Goal: Task Accomplishment & Management: Use online tool/utility

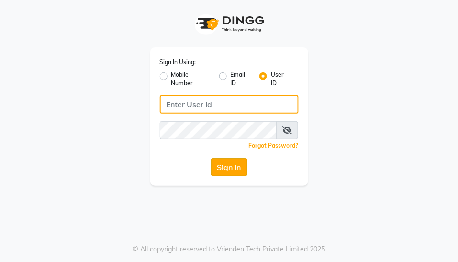
type input "yogesh@123"
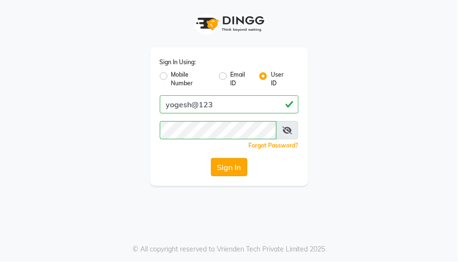
click at [230, 165] on button "Sign In" at bounding box center [229, 167] width 36 height 18
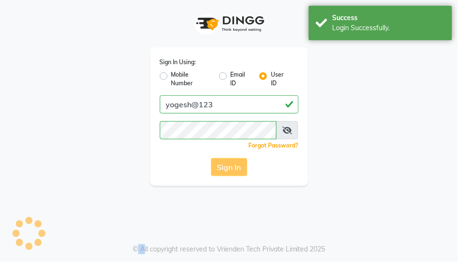
click at [230, 165] on div "Sign In" at bounding box center [229, 167] width 139 height 18
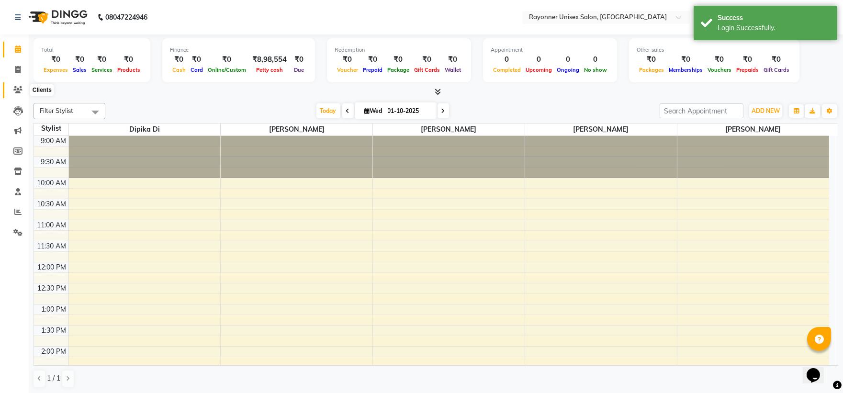
click at [17, 87] on icon at bounding box center [17, 89] width 9 height 7
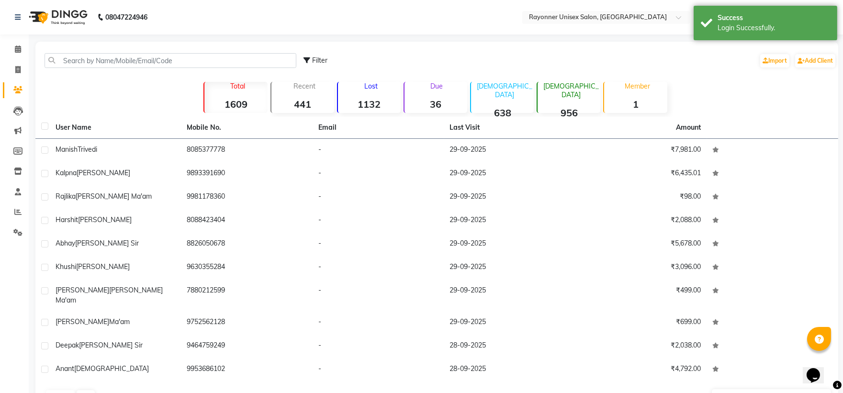
click at [17, 87] on icon at bounding box center [17, 89] width 9 height 7
click at [78, 60] on input "text" at bounding box center [171, 60] width 252 height 15
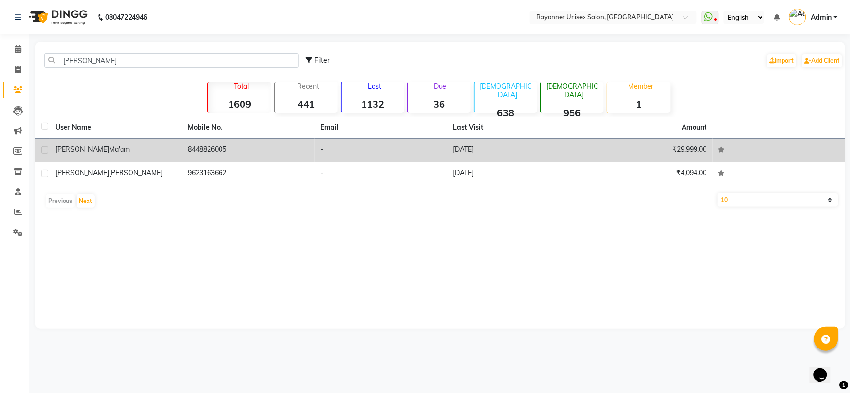
click at [368, 158] on td "-" at bounding box center [381, 150] width 133 height 23
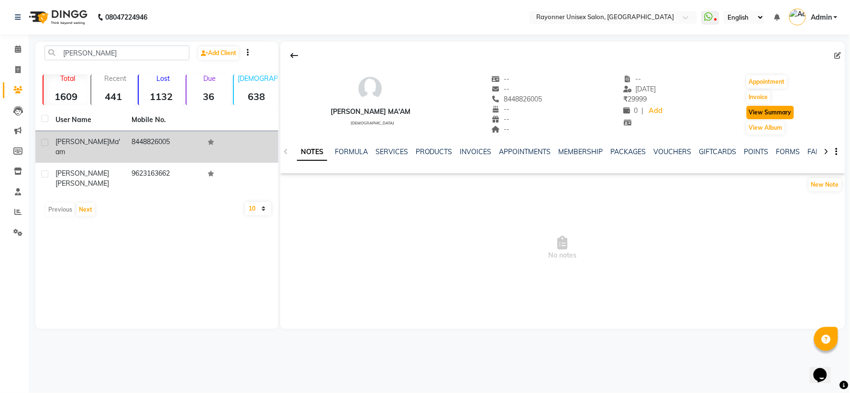
click at [457, 111] on button "View Summary" at bounding box center [770, 112] width 47 height 13
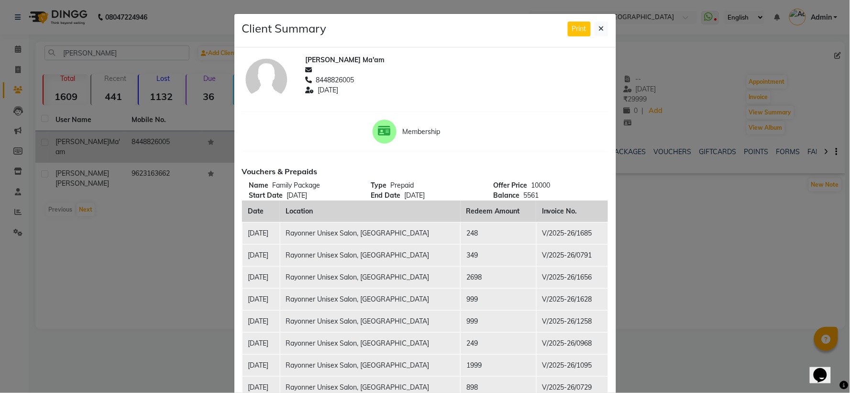
scroll to position [53, 0]
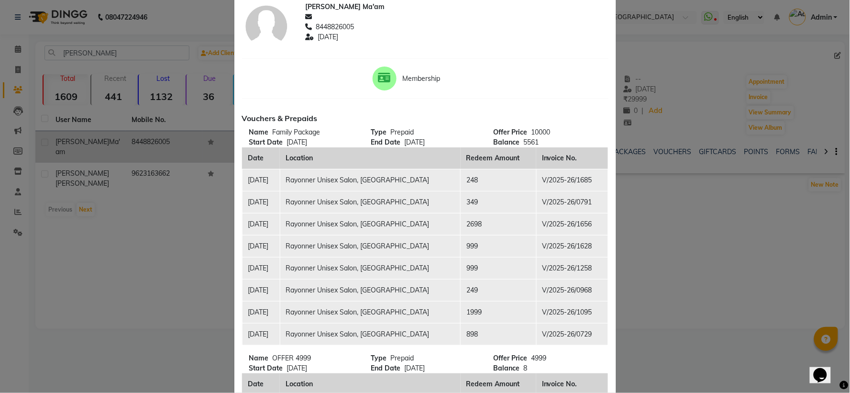
click at [457, 222] on td "2698" at bounding box center [499, 224] width 76 height 22
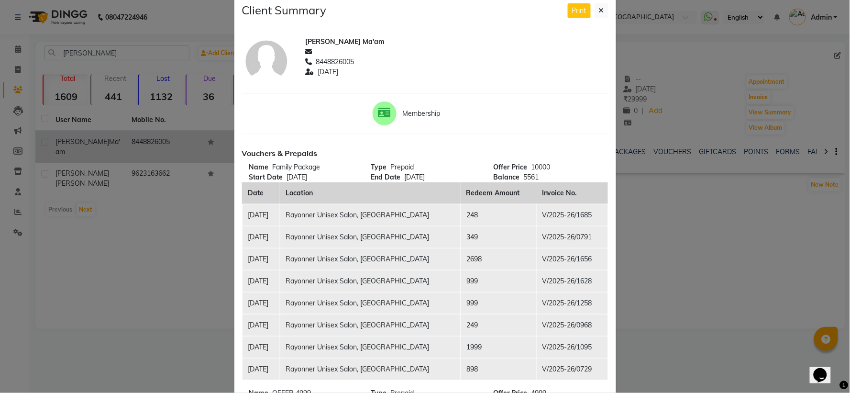
scroll to position [0, 0]
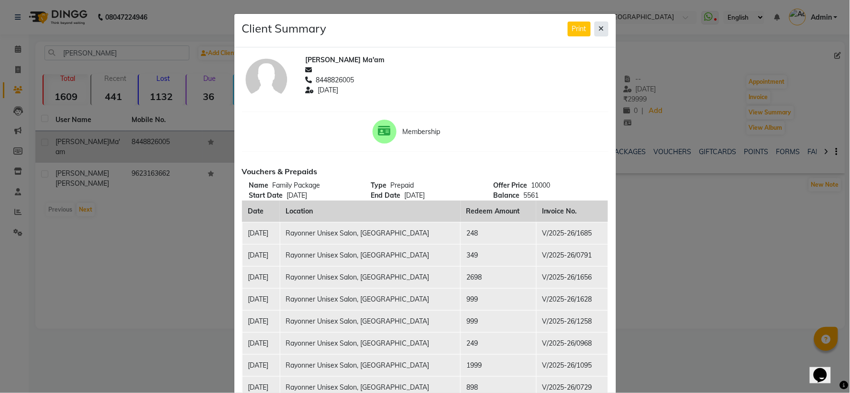
click at [457, 26] on icon at bounding box center [601, 28] width 5 height 7
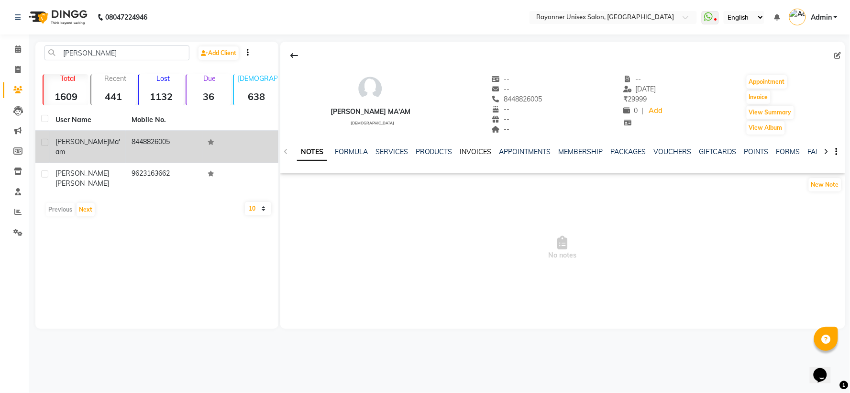
click at [457, 151] on link "INVOICES" at bounding box center [476, 151] width 32 height 9
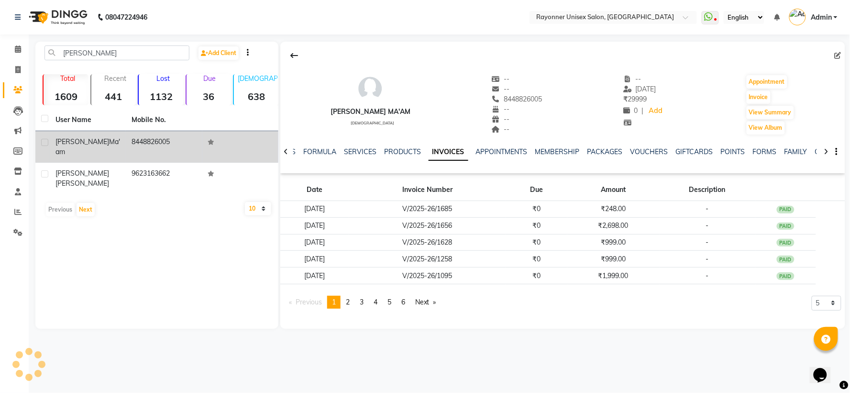
click at [457, 151] on ul "NOTES FORMULA SERVICES PRODUCTS INVOICES APPOINTMENTS MEMBERSHIP PACKAGES VOUCH…" at bounding box center [577, 152] width 607 height 10
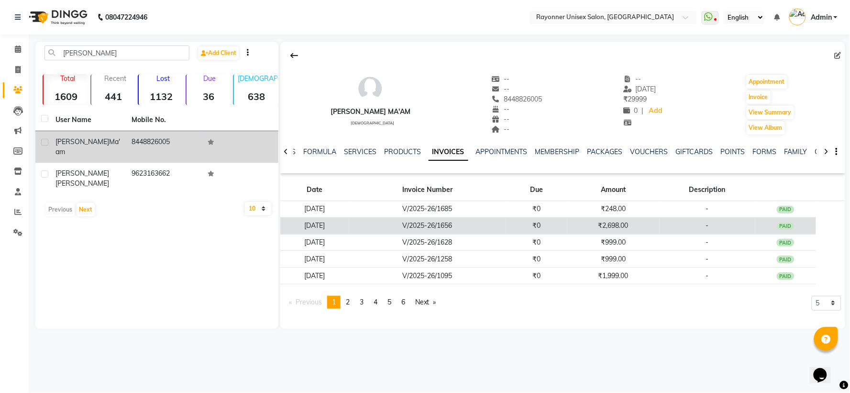
click at [457, 223] on td "V/2025-26/1656" at bounding box center [427, 225] width 156 height 17
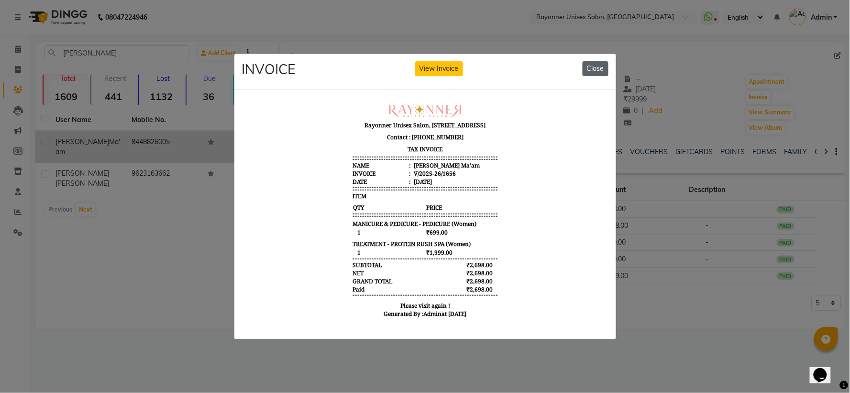
click at [457, 67] on button "Close" at bounding box center [596, 68] width 26 height 15
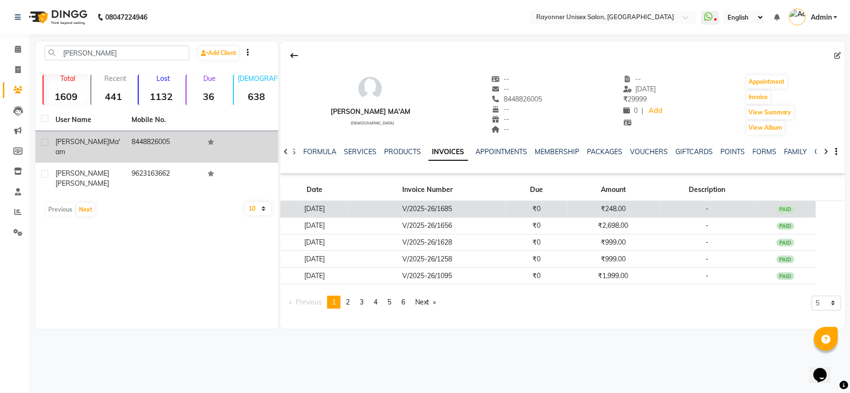
click at [397, 209] on td "V/2025-26/1685" at bounding box center [427, 209] width 156 height 17
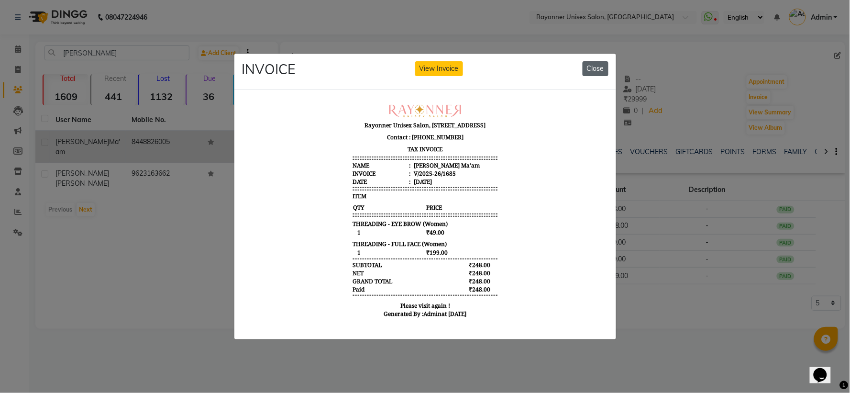
click at [457, 63] on button "Close" at bounding box center [596, 68] width 26 height 15
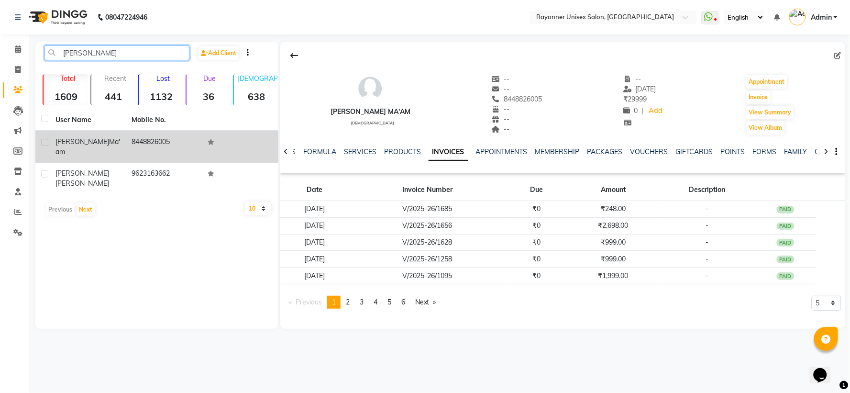
click at [93, 51] on input "[PERSON_NAME]" at bounding box center [117, 52] width 145 height 15
type input "L"
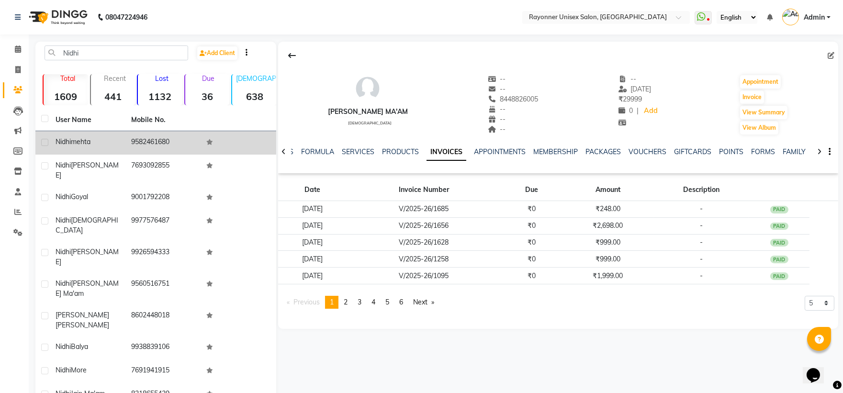
click at [112, 138] on div "[PERSON_NAME]" at bounding box center [88, 142] width 64 height 10
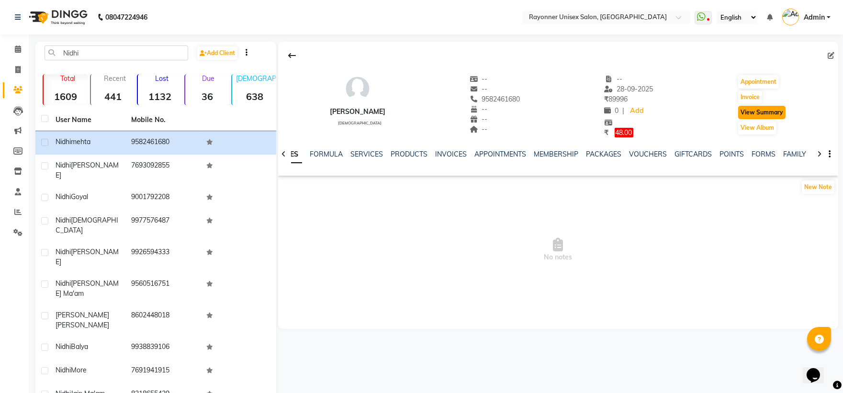
click at [457, 111] on button "View Summary" at bounding box center [761, 112] width 47 height 13
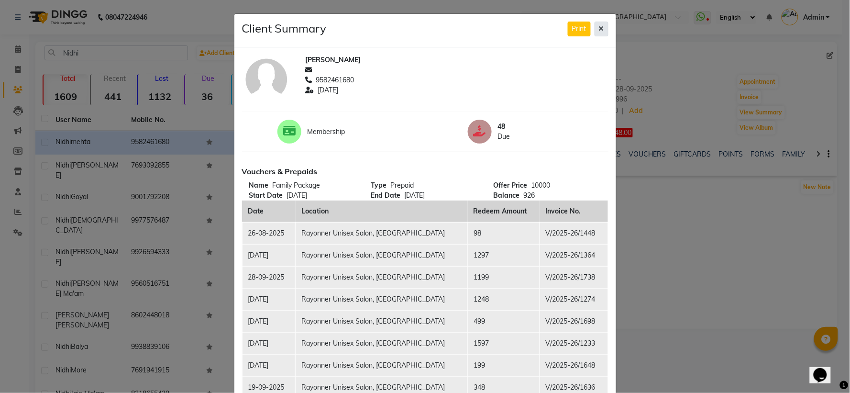
click at [457, 25] on icon at bounding box center [601, 28] width 5 height 7
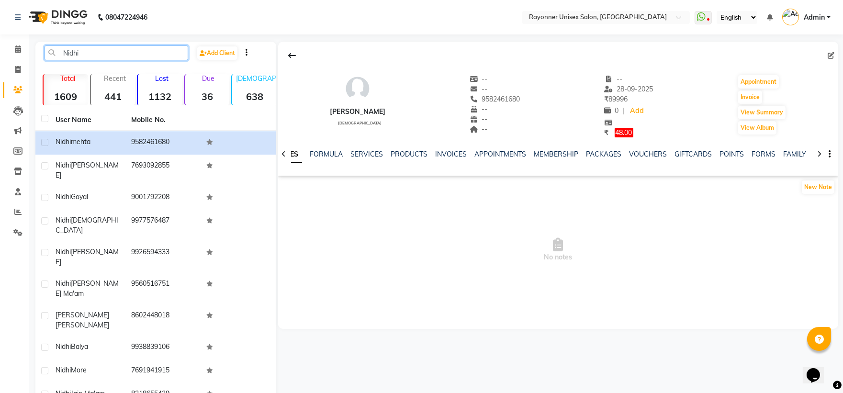
click at [95, 54] on input "Nidhi" at bounding box center [117, 52] width 144 height 15
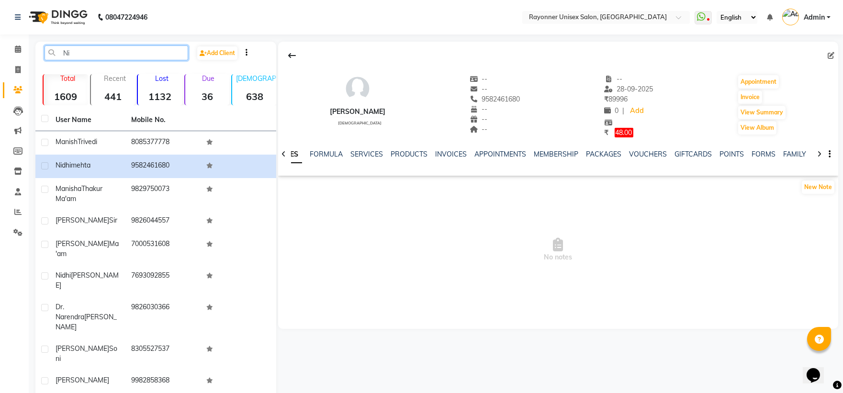
type input "N"
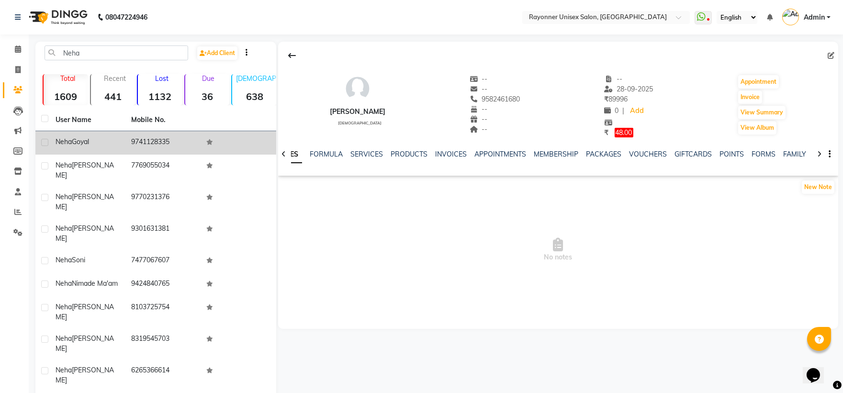
click at [85, 142] on span "Goyal" at bounding box center [80, 141] width 17 height 9
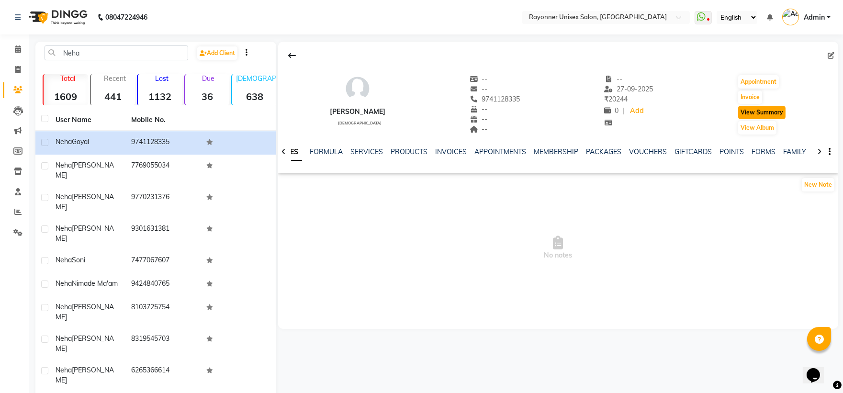
click at [457, 116] on button "View Summary" at bounding box center [761, 112] width 47 height 13
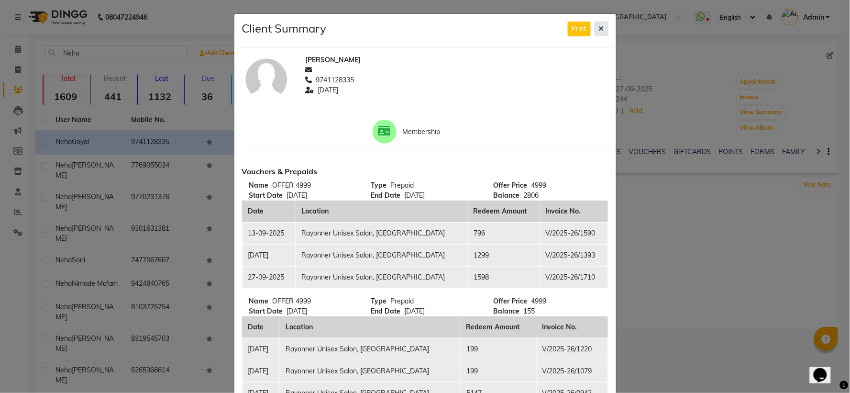
click at [457, 25] on icon at bounding box center [601, 28] width 5 height 7
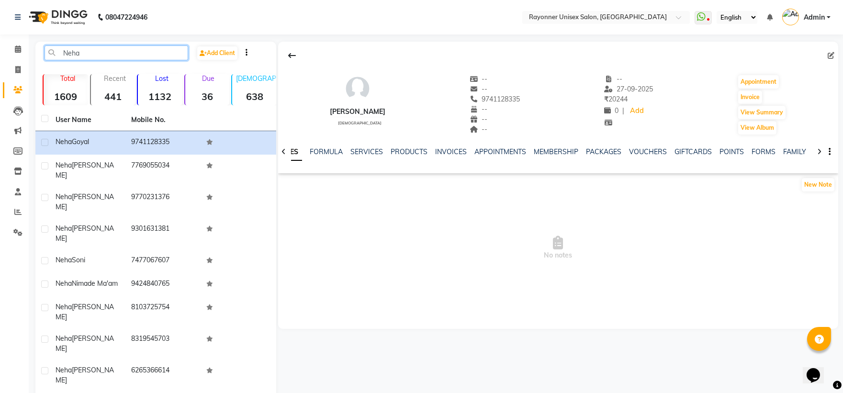
click at [89, 49] on input "Neha" at bounding box center [117, 52] width 144 height 15
type input "N"
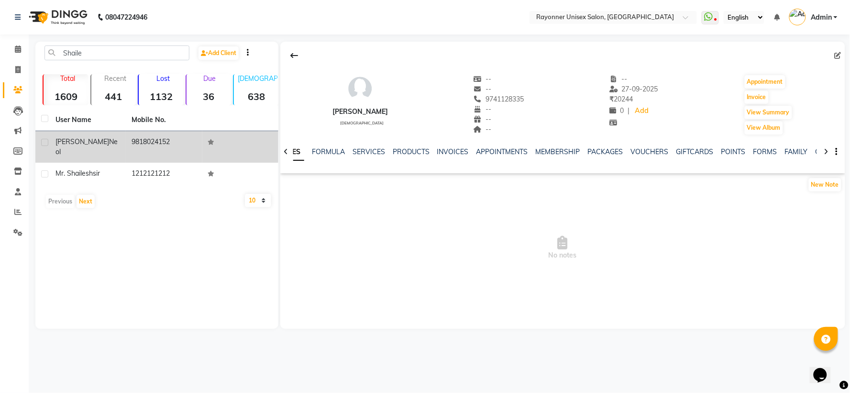
click at [123, 140] on td "[PERSON_NAME]" at bounding box center [88, 147] width 76 height 32
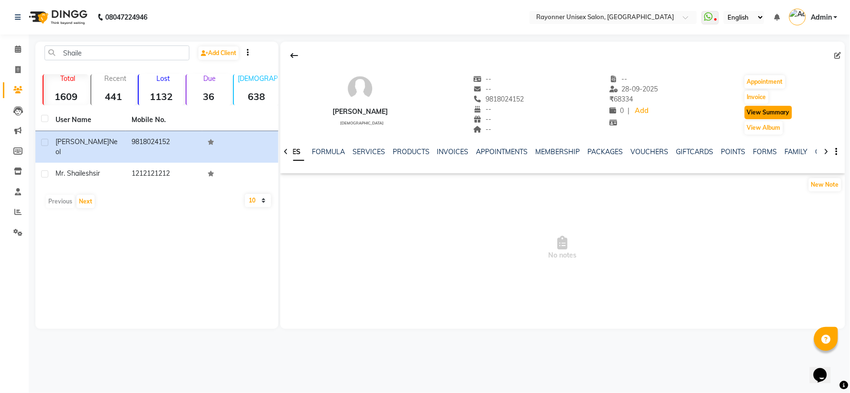
click at [457, 111] on button "View Summary" at bounding box center [768, 112] width 47 height 13
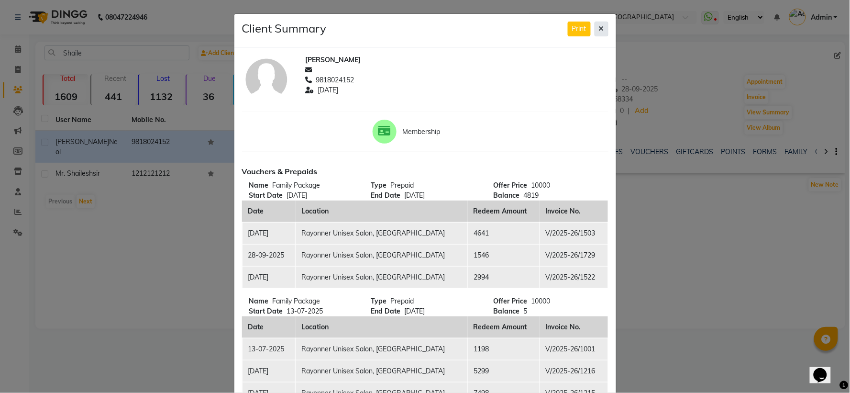
click at [457, 26] on icon at bounding box center [601, 28] width 5 height 7
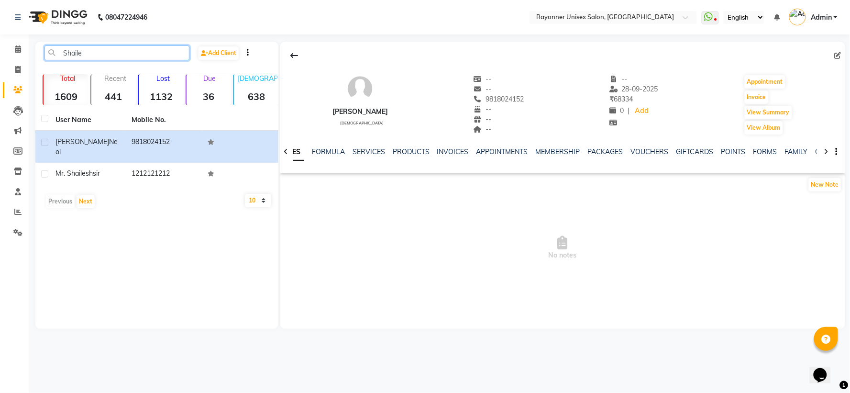
click at [89, 53] on input "Shaile" at bounding box center [117, 52] width 145 height 15
type input "S"
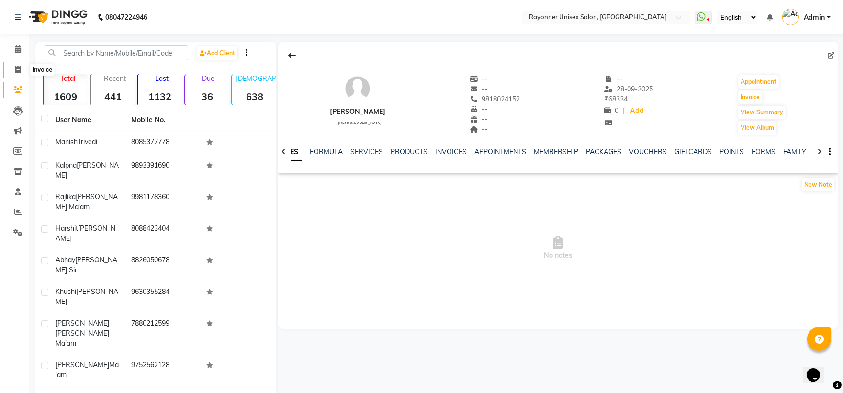
click at [16, 69] on icon at bounding box center [17, 69] width 5 height 7
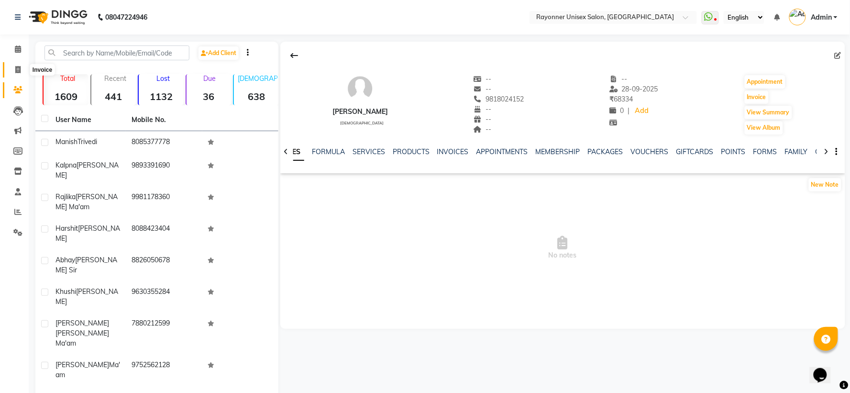
select select "5201"
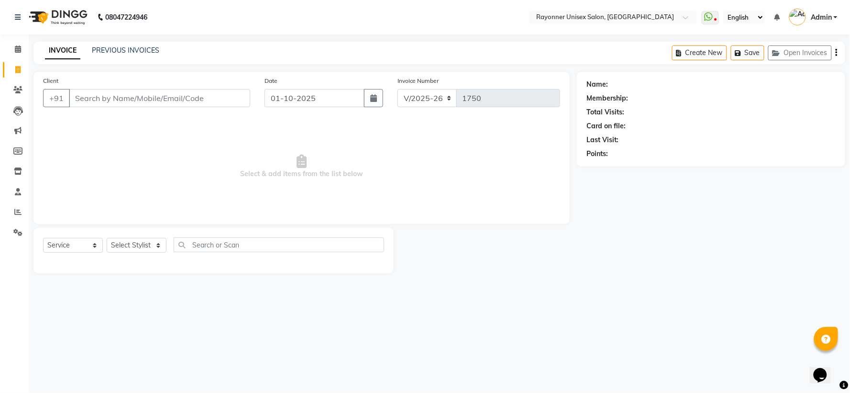
select select "P"
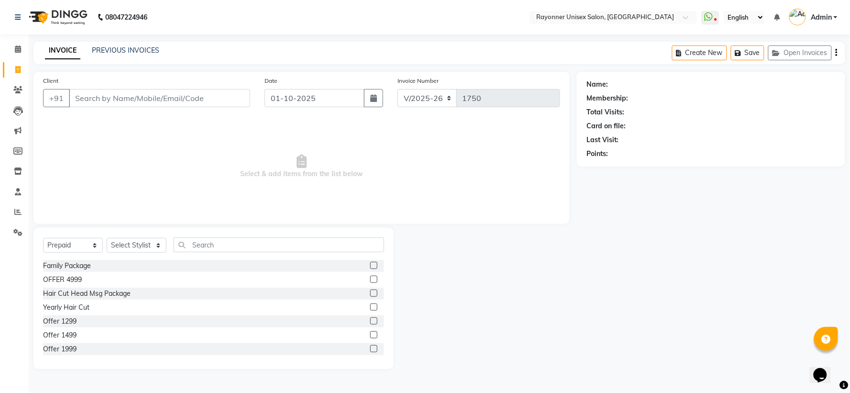
click at [111, 97] on input "Client" at bounding box center [159, 98] width 181 height 18
